Goal: Task Accomplishment & Management: Manage account settings

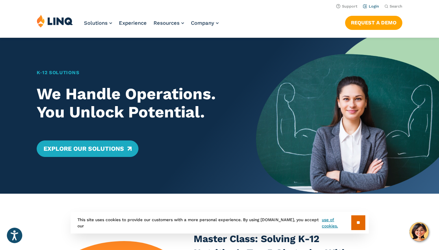
click at [372, 4] on link "Login" at bounding box center [371, 6] width 16 height 4
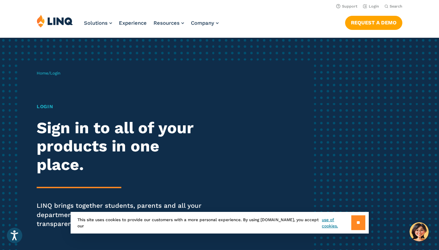
click at [357, 223] on input "**" at bounding box center [359, 222] width 14 height 15
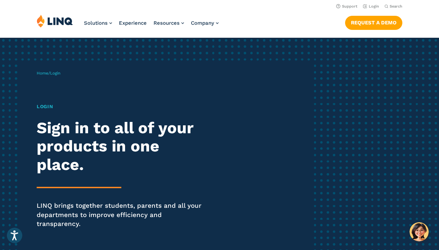
click at [45, 110] on h1 "Login" at bounding box center [121, 106] width 169 height 7
click at [58, 75] on span "Login" at bounding box center [55, 73] width 10 height 5
click at [373, 5] on link "Login" at bounding box center [371, 6] width 16 height 4
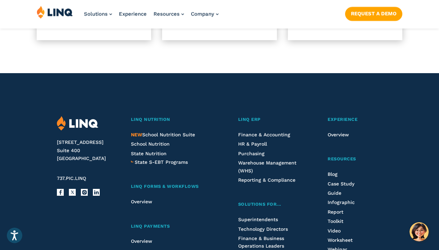
scroll to position [700, 0]
